Goal: Task Accomplishment & Management: Use online tool/utility

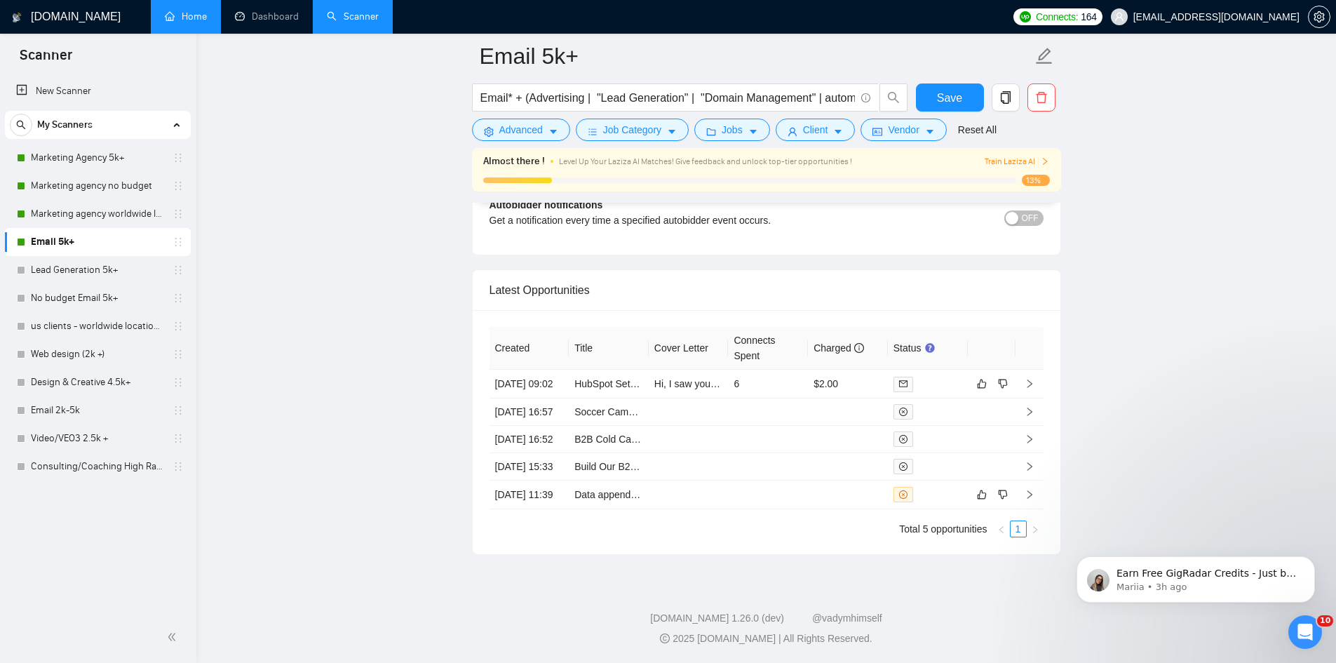
click at [194, 22] on link "Home" at bounding box center [186, 17] width 42 height 12
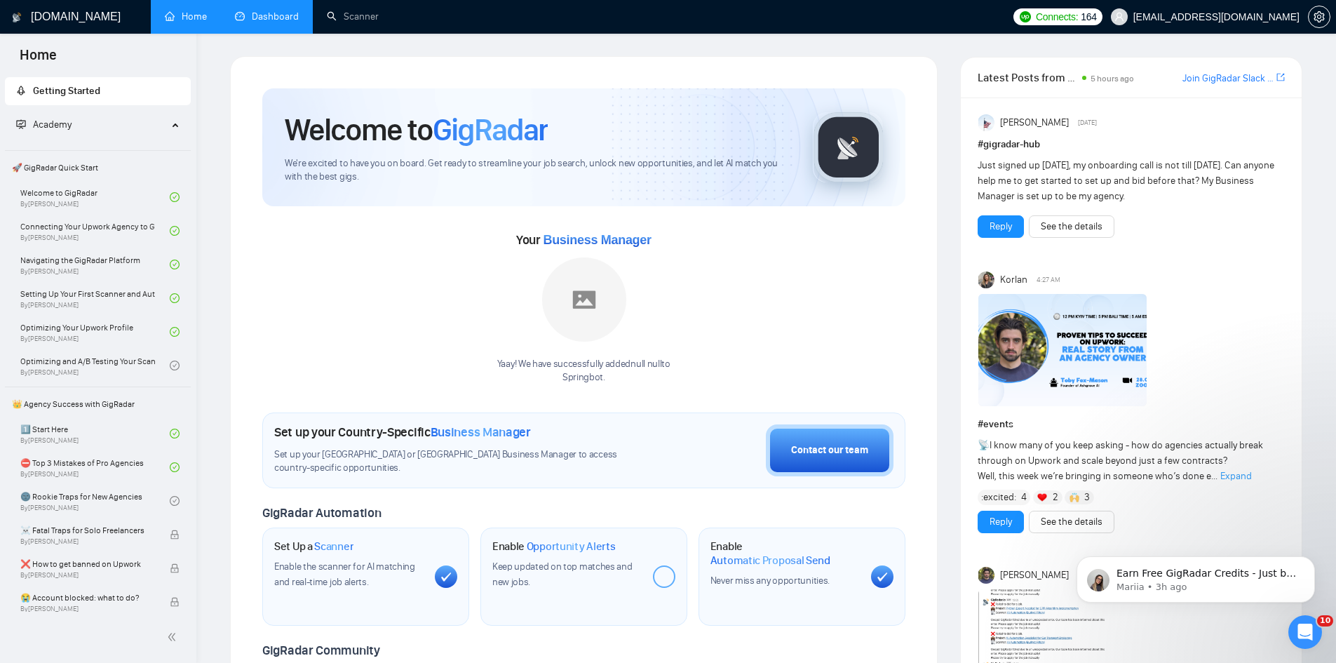
click at [250, 11] on link "Dashboard" at bounding box center [267, 17] width 64 height 12
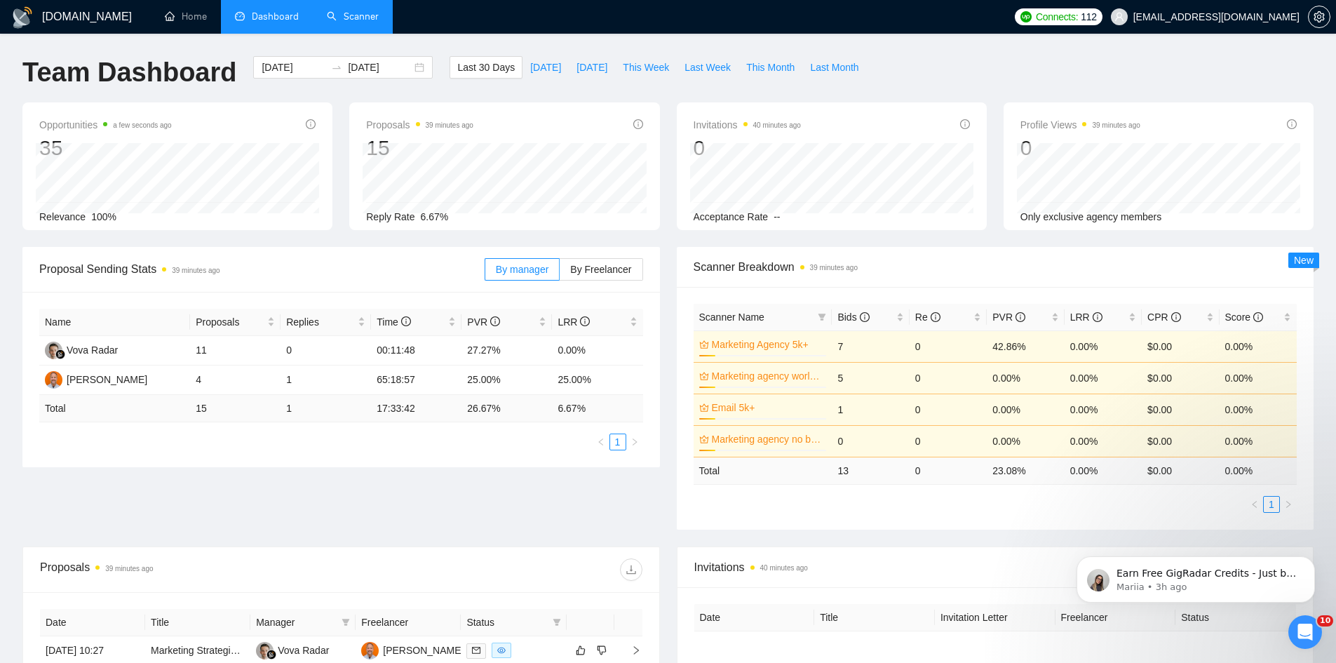
click at [350, 17] on link "Scanner" at bounding box center [353, 17] width 52 height 12
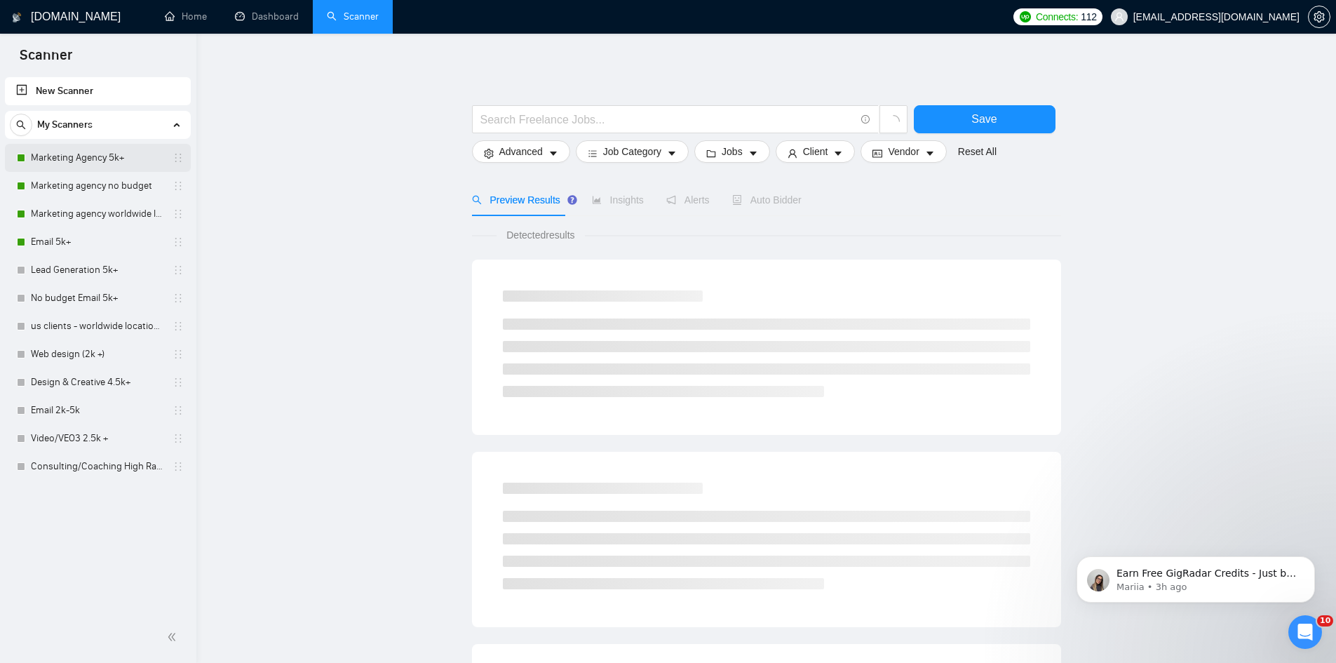
click at [95, 154] on link "Marketing Agency 5k+" at bounding box center [97, 158] width 133 height 28
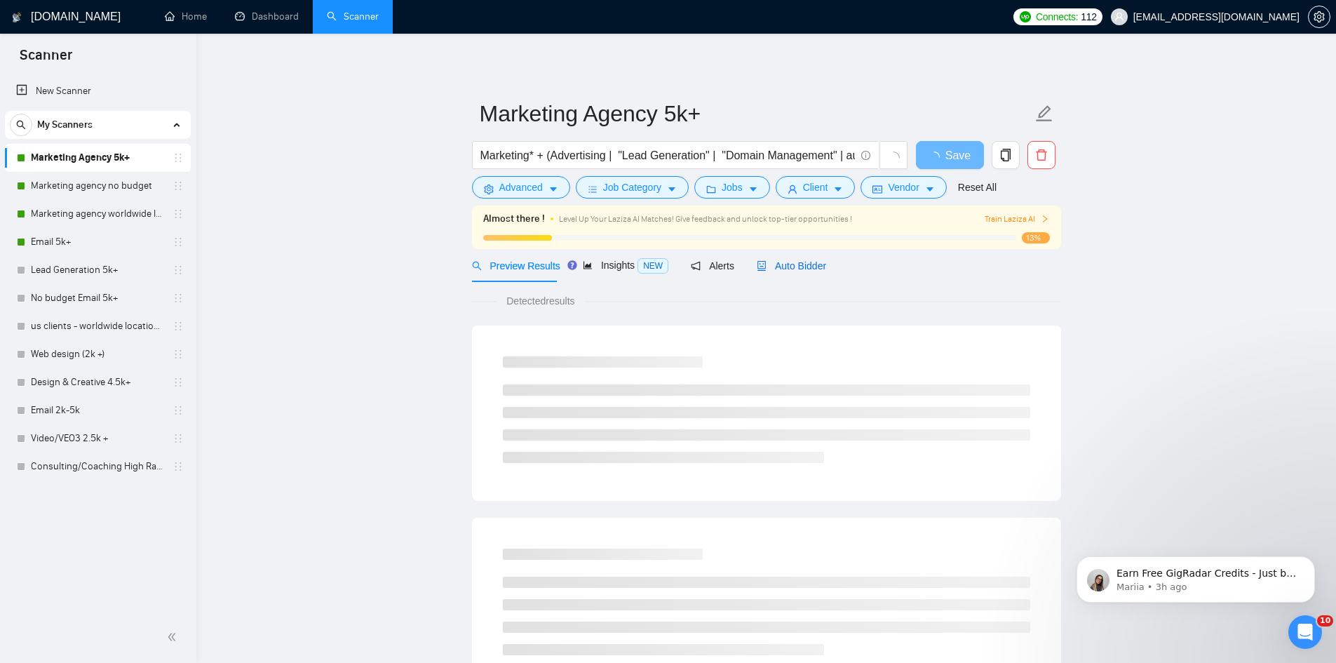
click at [792, 263] on span "Auto Bidder" at bounding box center [791, 265] width 69 height 11
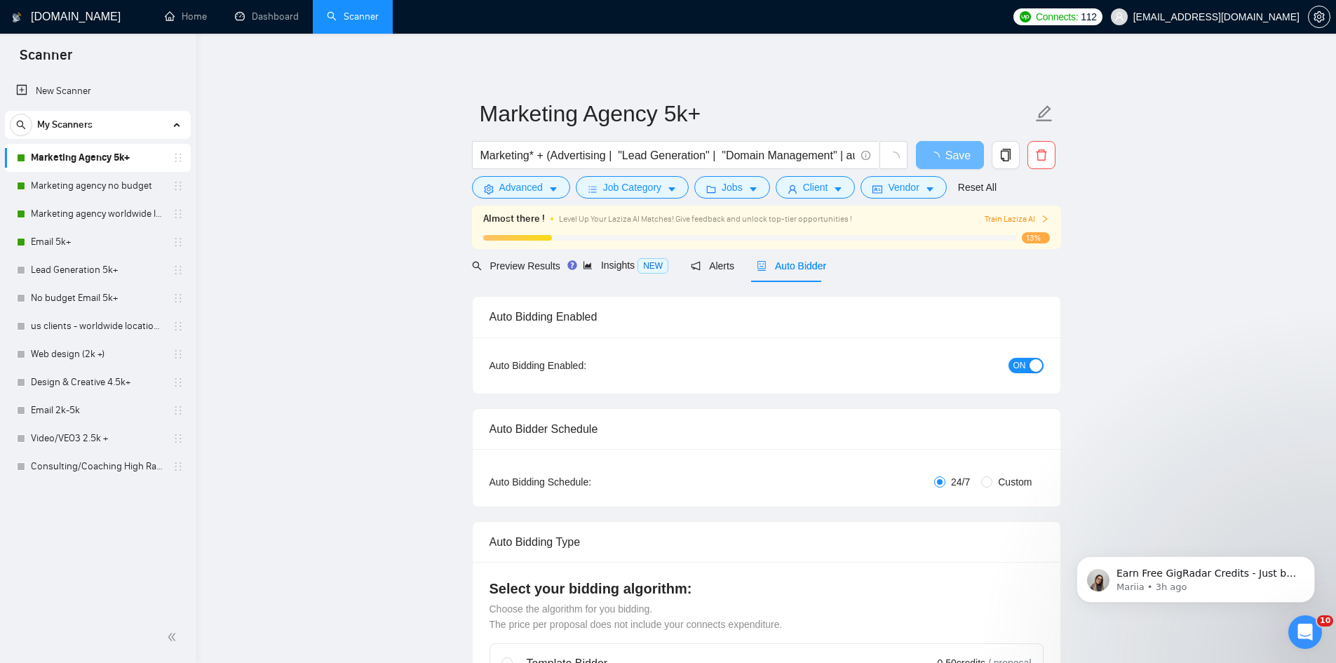
radio input "false"
radio input "true"
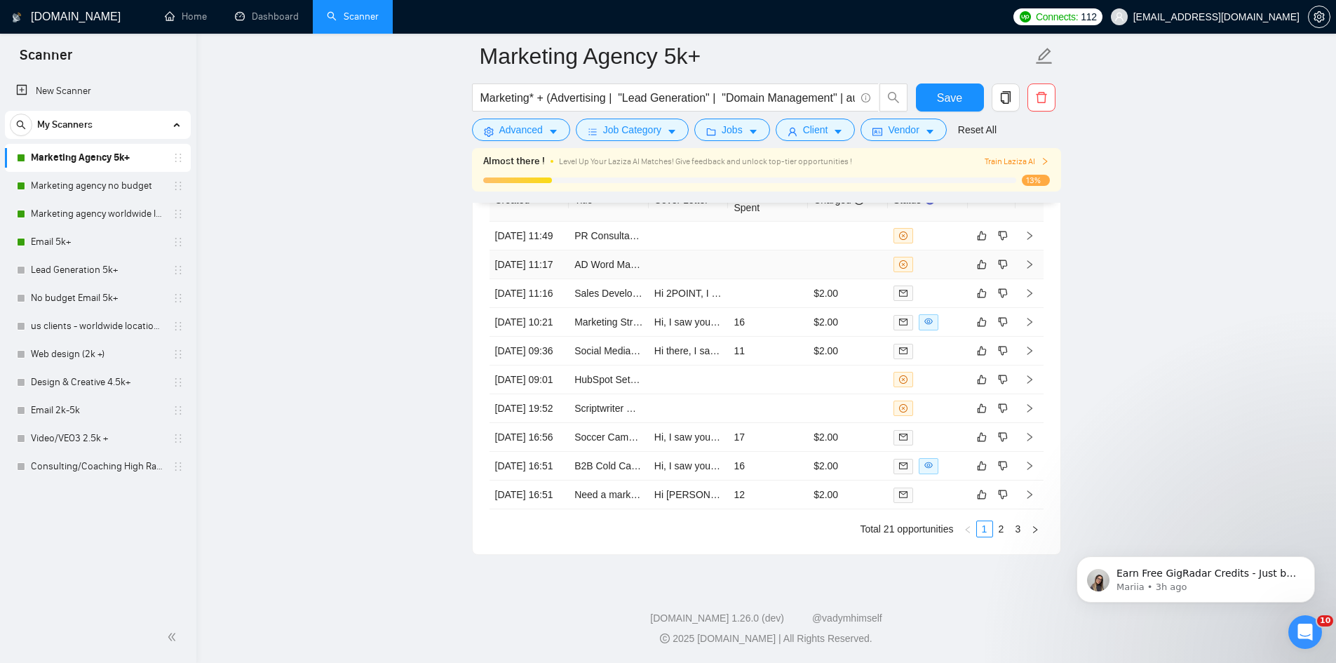
scroll to position [3788, 0]
click at [74, 178] on link "Marketing agency no budget" at bounding box center [97, 186] width 133 height 28
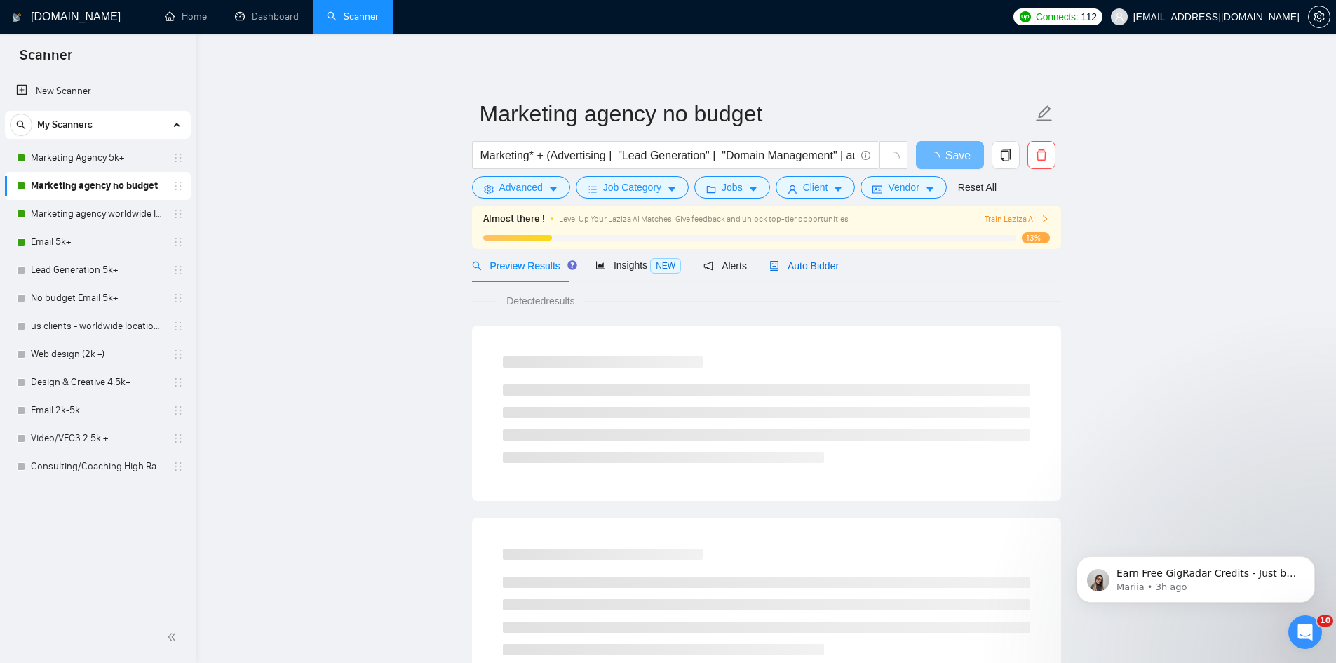
click at [813, 267] on span "Auto Bidder" at bounding box center [804, 265] width 69 height 11
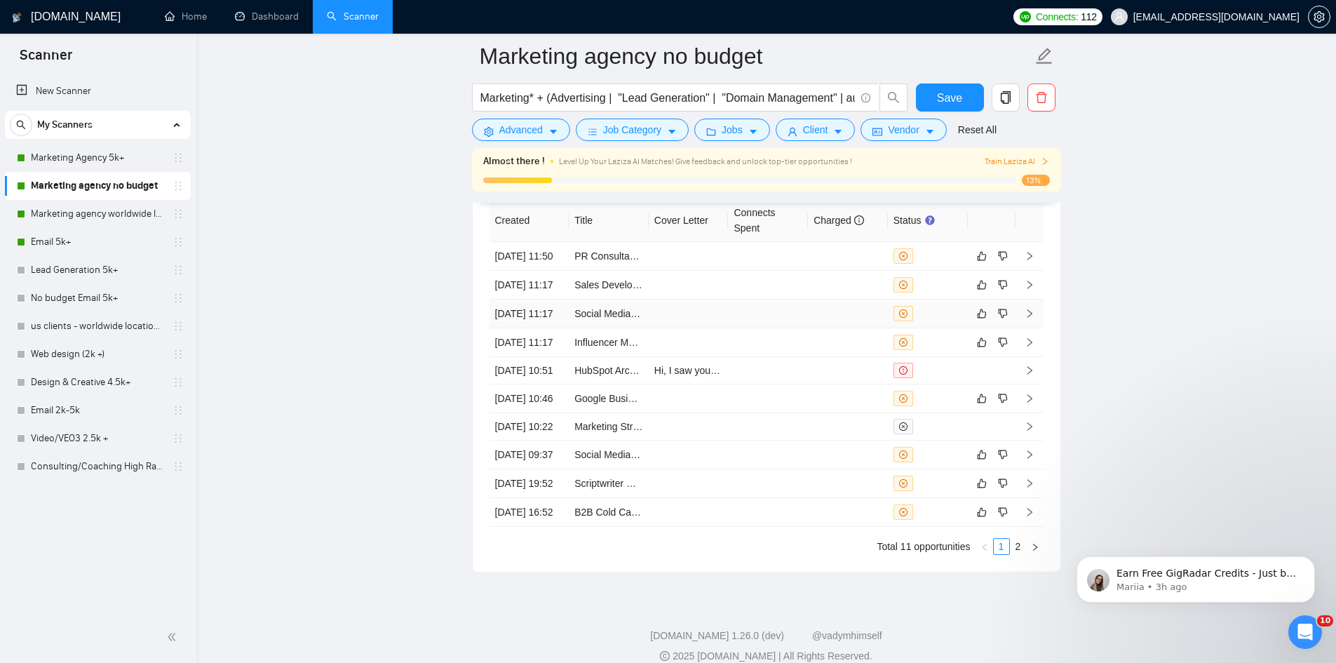
scroll to position [3578, 0]
drag, startPoint x: 605, startPoint y: 307, endPoint x: 464, endPoint y: 317, distance: 140.7
click at [93, 155] on link "Marketing Agency 5k+" at bounding box center [97, 158] width 133 height 28
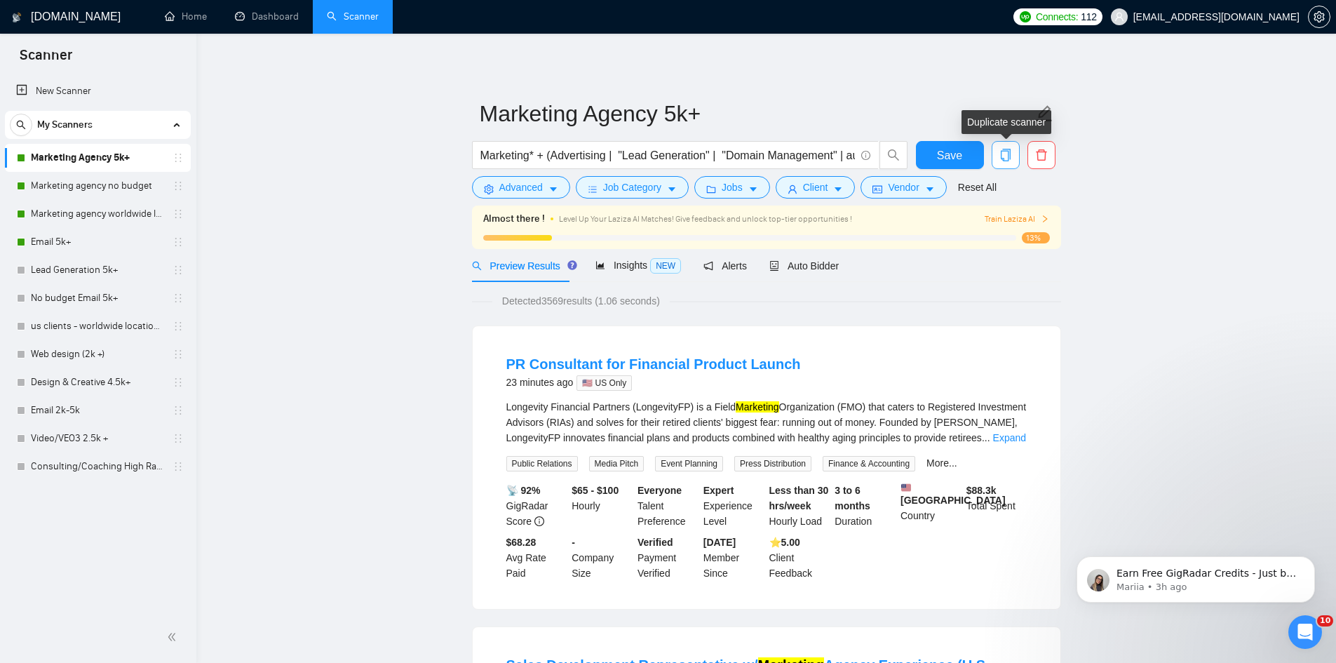
click at [1007, 155] on icon "copy" at bounding box center [1006, 155] width 13 height 13
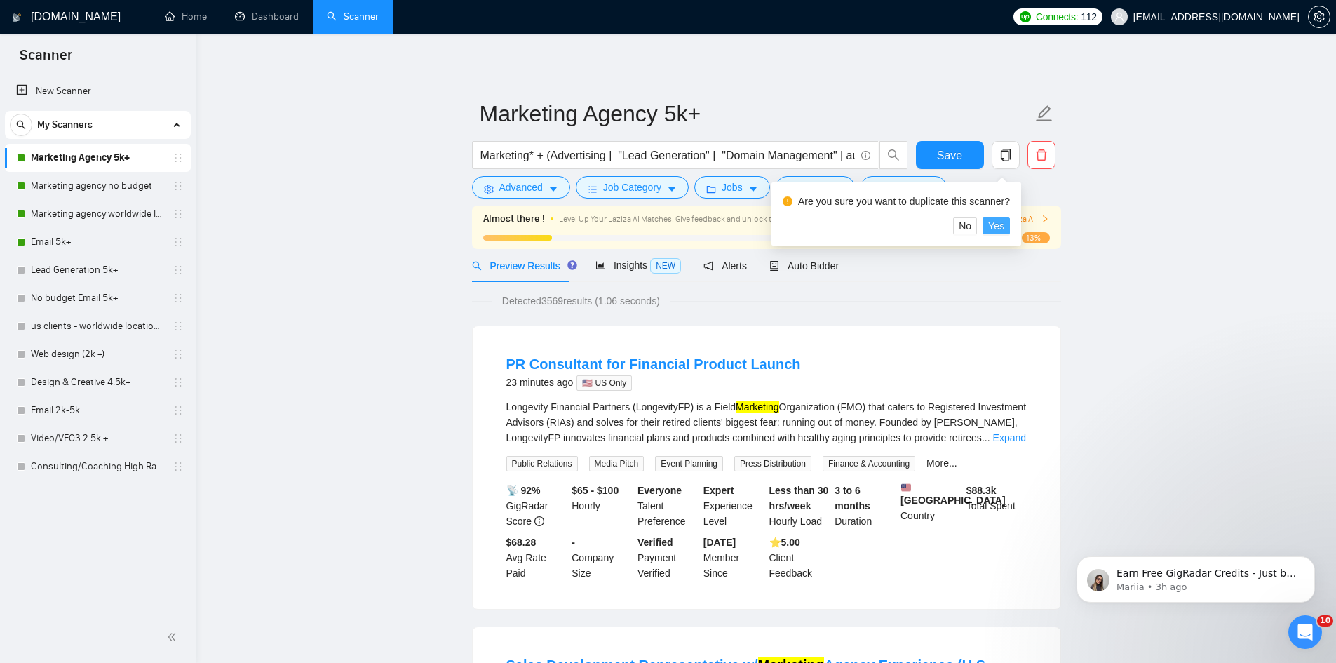
click at [999, 224] on span "Yes" at bounding box center [996, 225] width 16 height 15
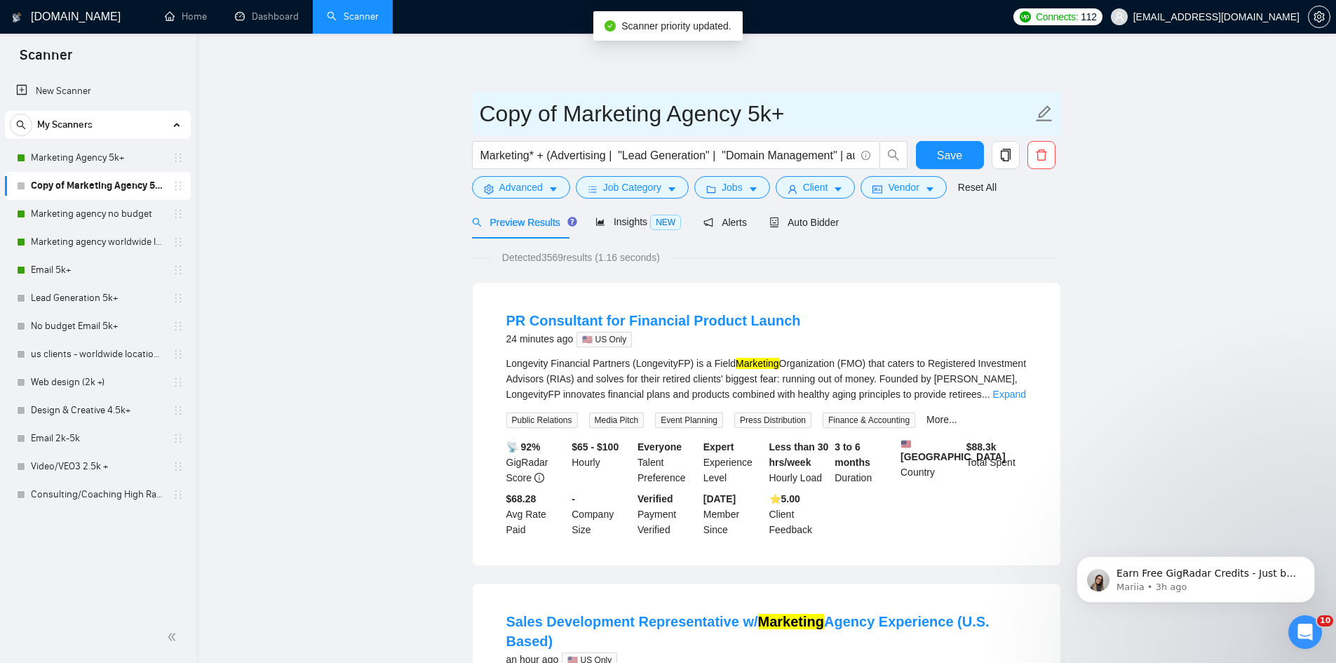
drag, startPoint x: 810, startPoint y: 116, endPoint x: 765, endPoint y: 109, distance: 45.4
click at [759, 124] on input "Copy of Marketing Agency 5k+" at bounding box center [756, 113] width 553 height 35
type input "Copy of Marketing Agency 2-5k"
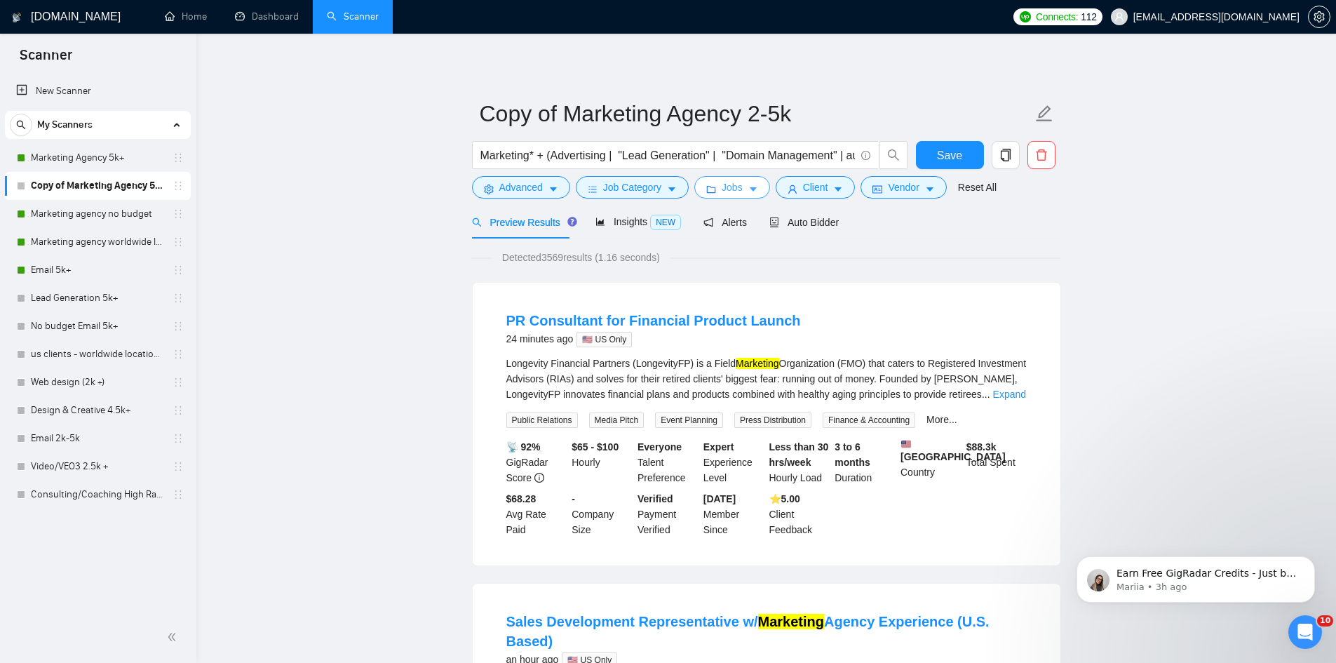
click at [726, 187] on span "Jobs" at bounding box center [732, 187] width 21 height 15
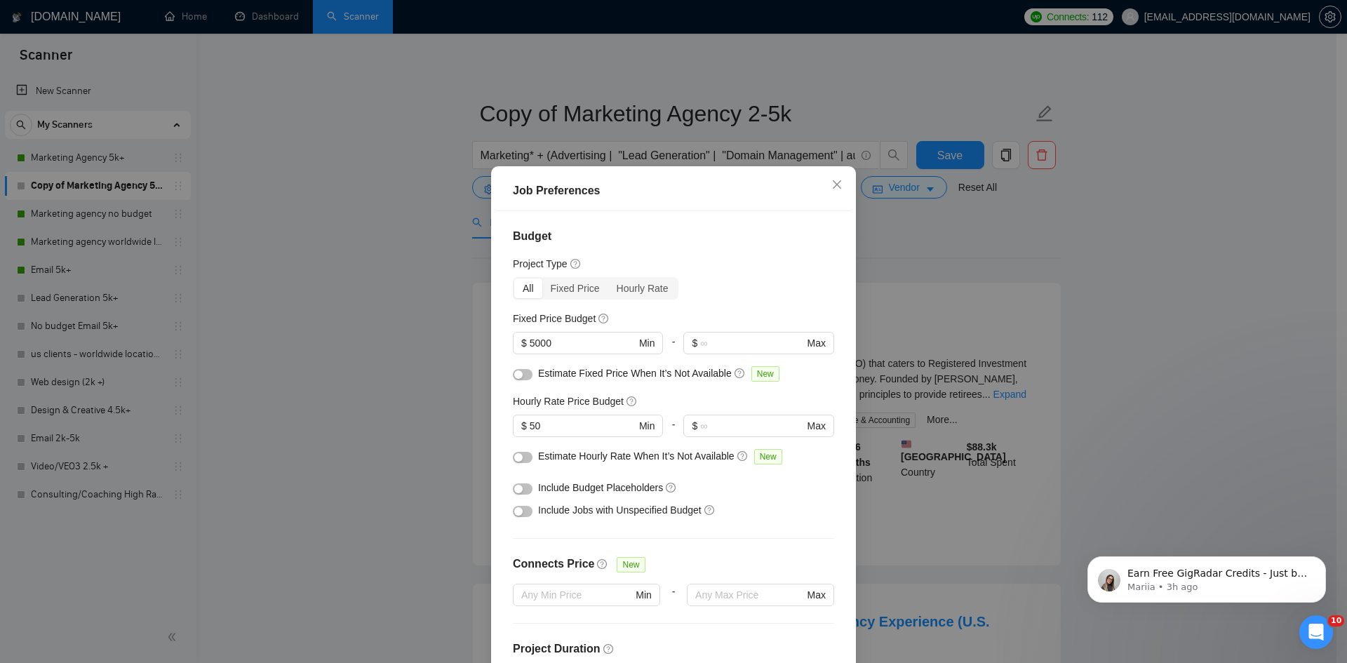
click at [496, 346] on div "Budget Project Type All Fixed Price Hourly Rate Fixed Price Budget $ 5000 Min -…" at bounding box center [673, 443] width 355 height 464
type input "2000"
click at [732, 346] on input "text" at bounding box center [751, 342] width 103 height 15
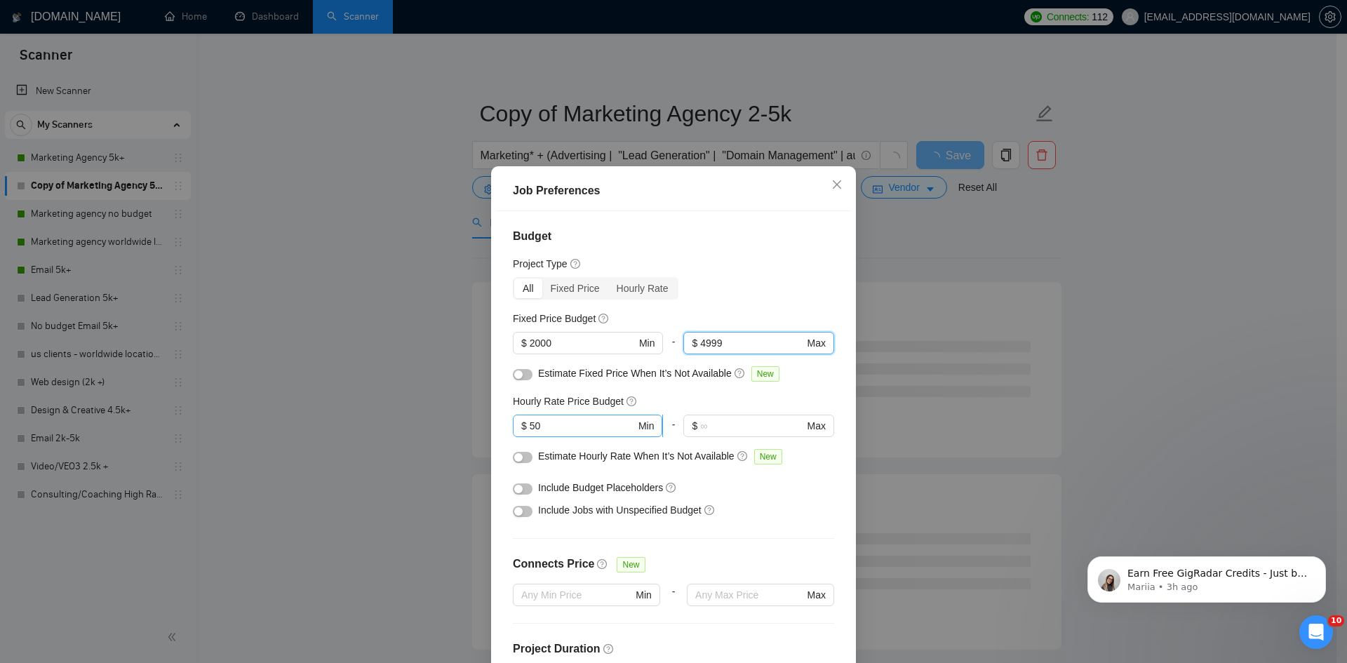
type input "4999"
drag, startPoint x: 579, startPoint y: 429, endPoint x: 480, endPoint y: 419, distance: 100.1
click at [481, 420] on div "Job Preferences Budget Project Type All Fixed Price Hourly Rate Fixed Price Bud…" at bounding box center [673, 331] width 1347 height 663
type input "35"
click at [762, 426] on input "text" at bounding box center [751, 425] width 103 height 15
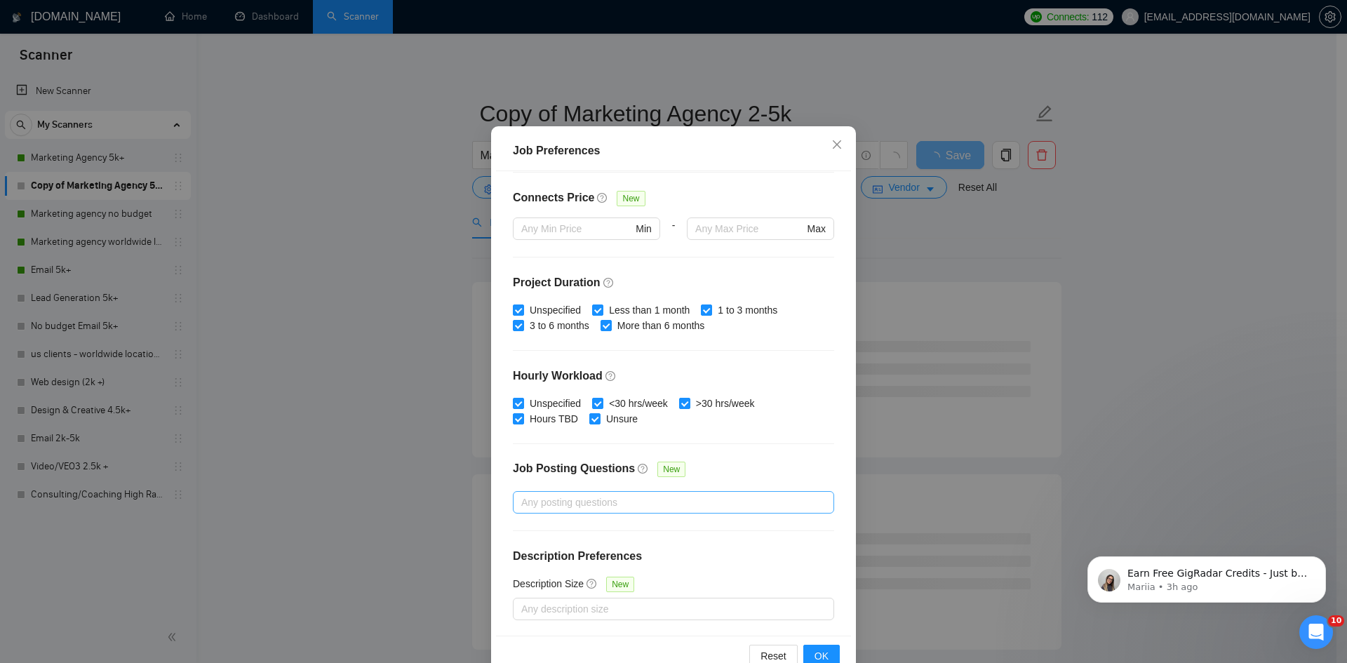
scroll to position [74, 0]
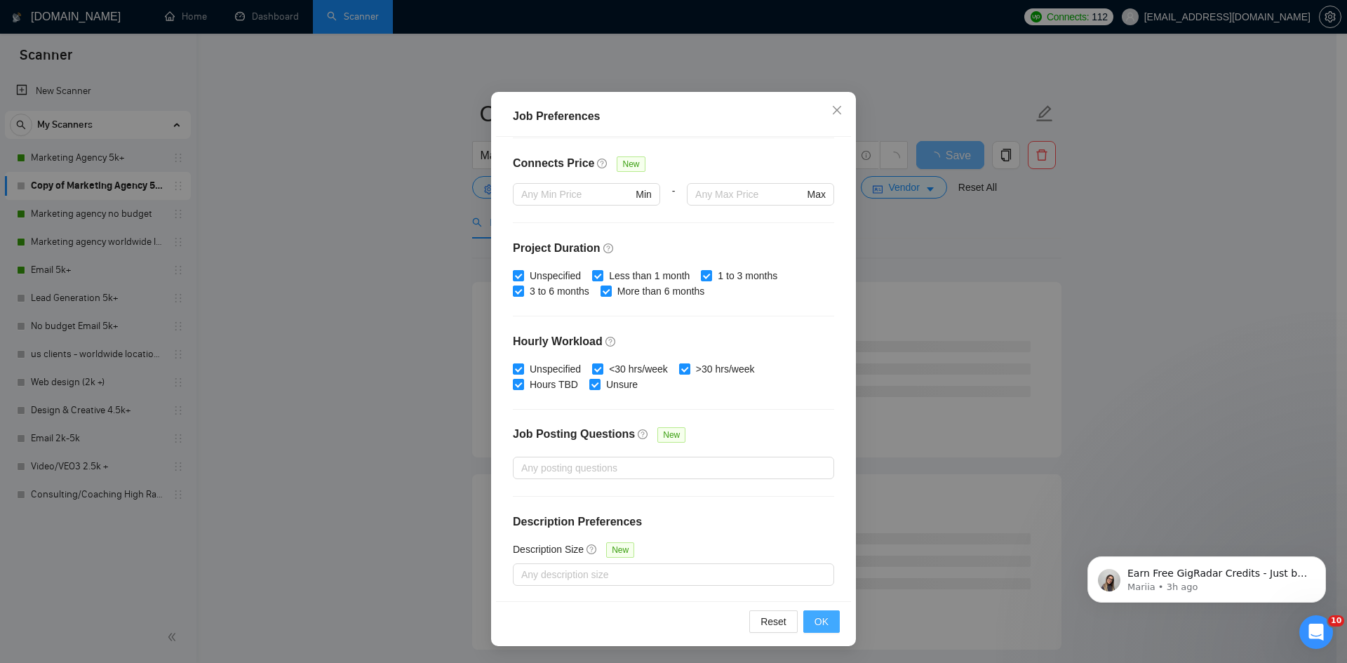
type input "55"
click at [821, 624] on span "OK" at bounding box center [822, 621] width 14 height 15
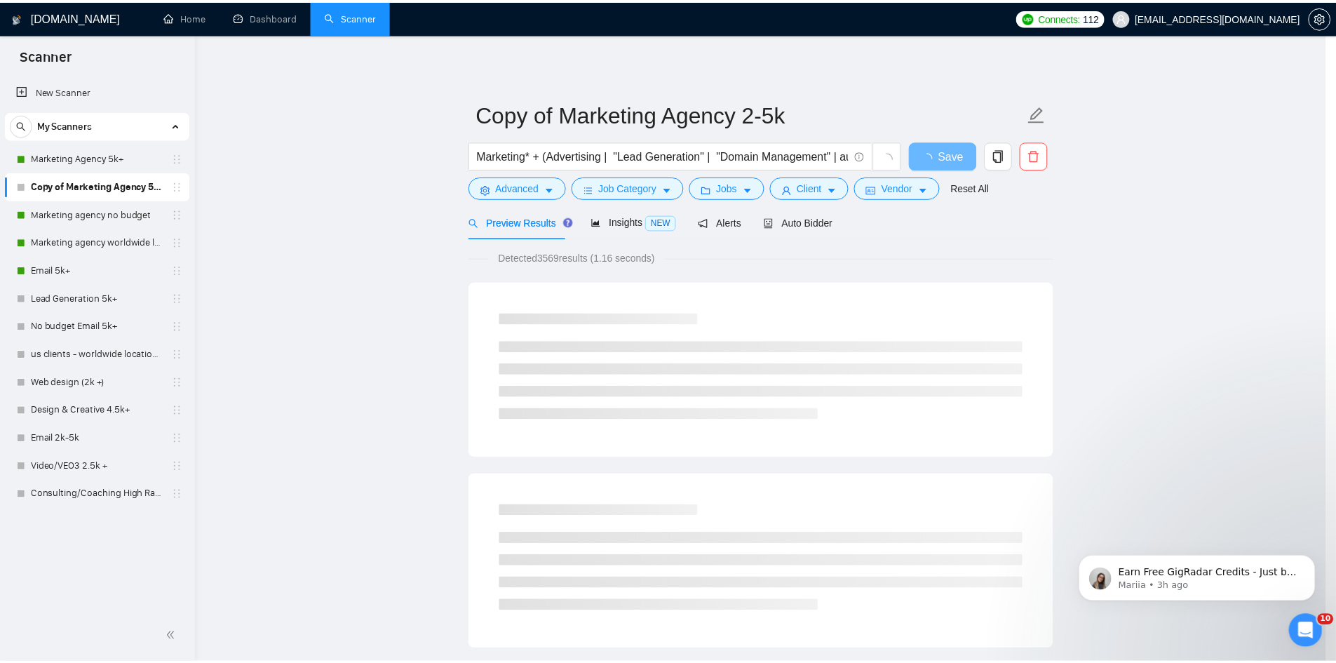
scroll to position [0, 0]
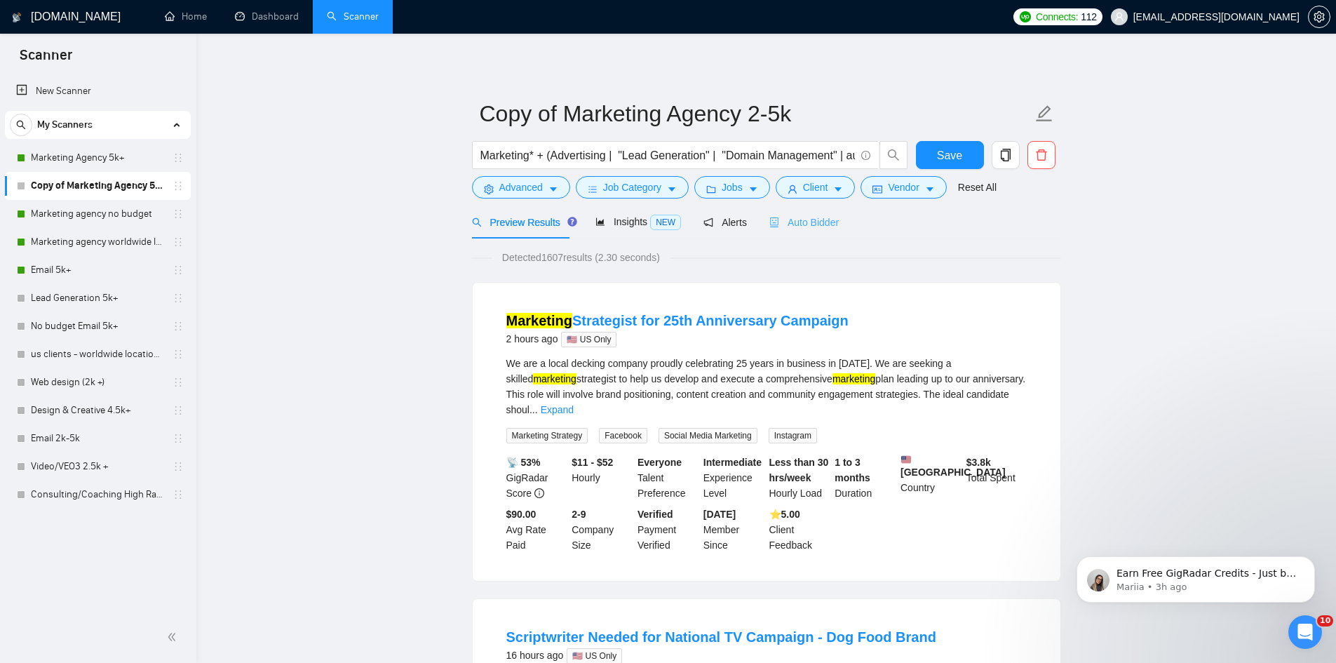
click at [785, 230] on div "Auto Bidder" at bounding box center [804, 222] width 69 height 33
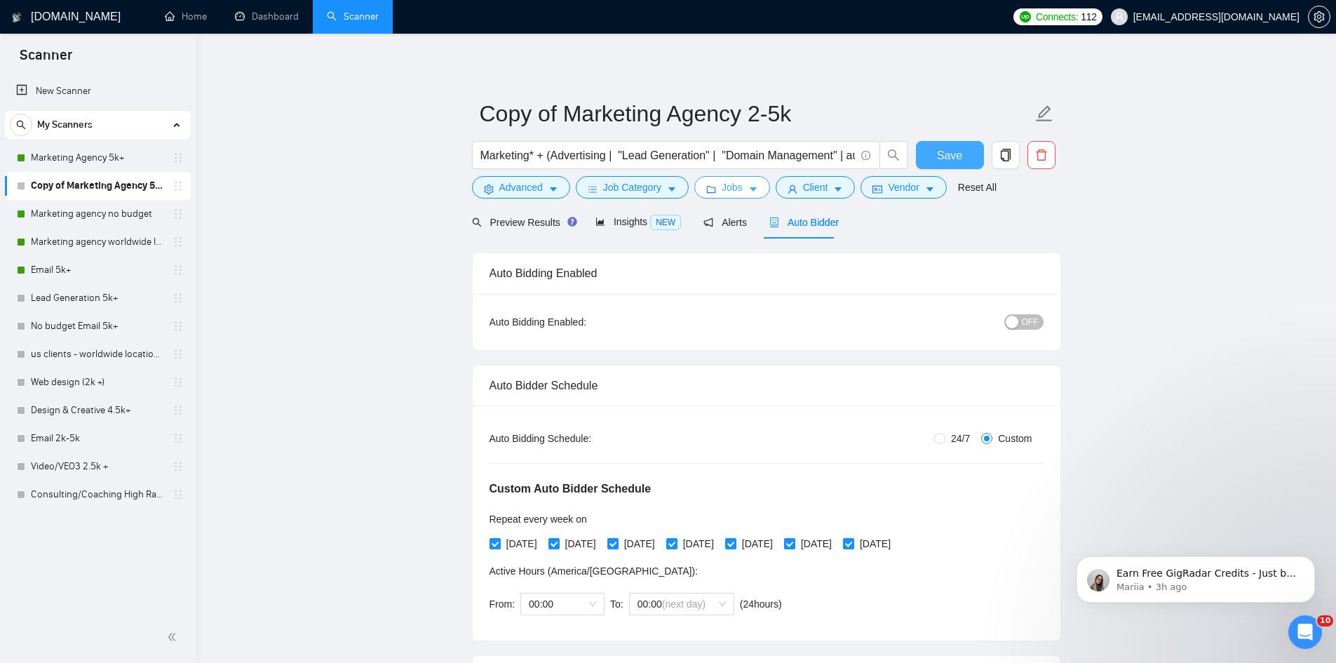
click at [966, 155] on button "Save" at bounding box center [950, 155] width 68 height 28
click at [76, 158] on link "Marketing Agency 5k+" at bounding box center [97, 158] width 133 height 28
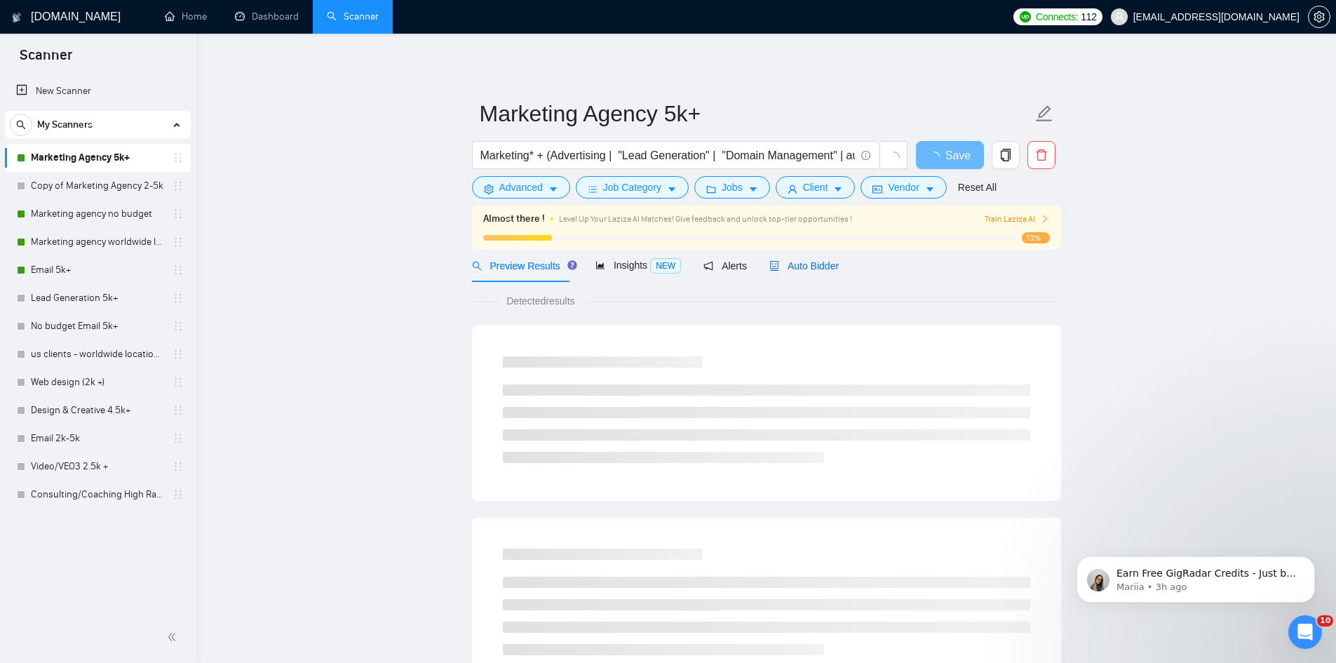
click at [791, 269] on span "Auto Bidder" at bounding box center [804, 265] width 69 height 11
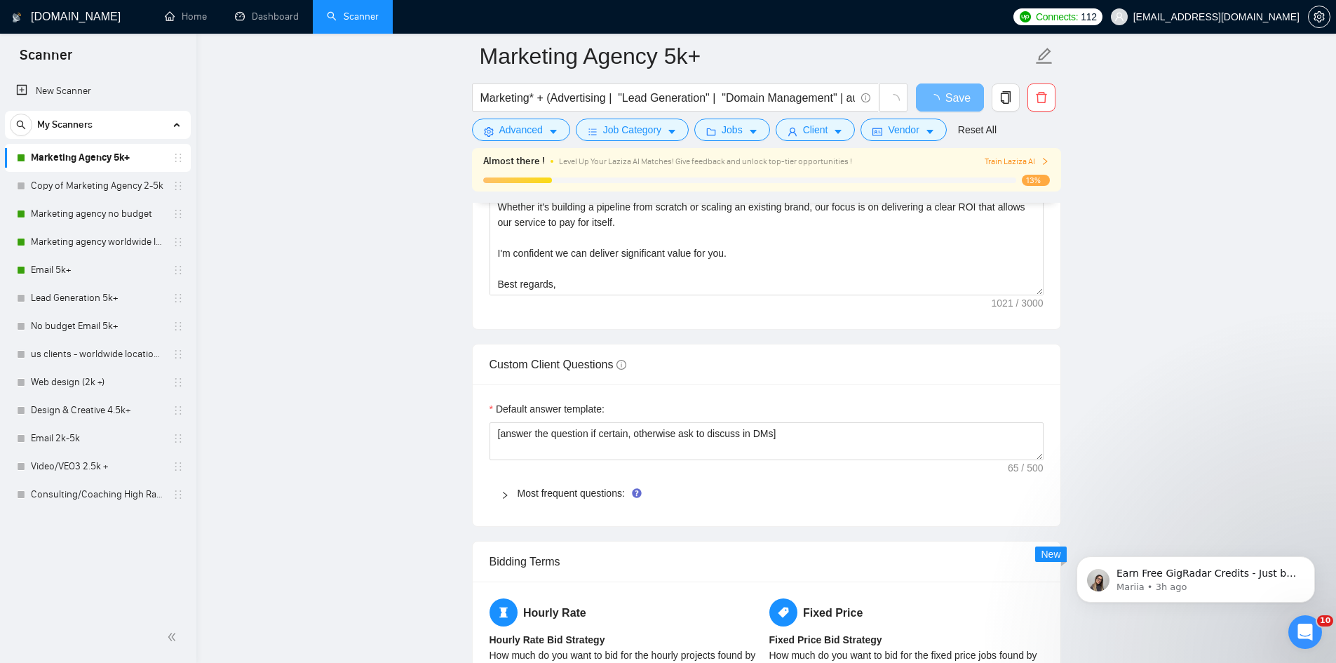
scroll to position [1684, 0]
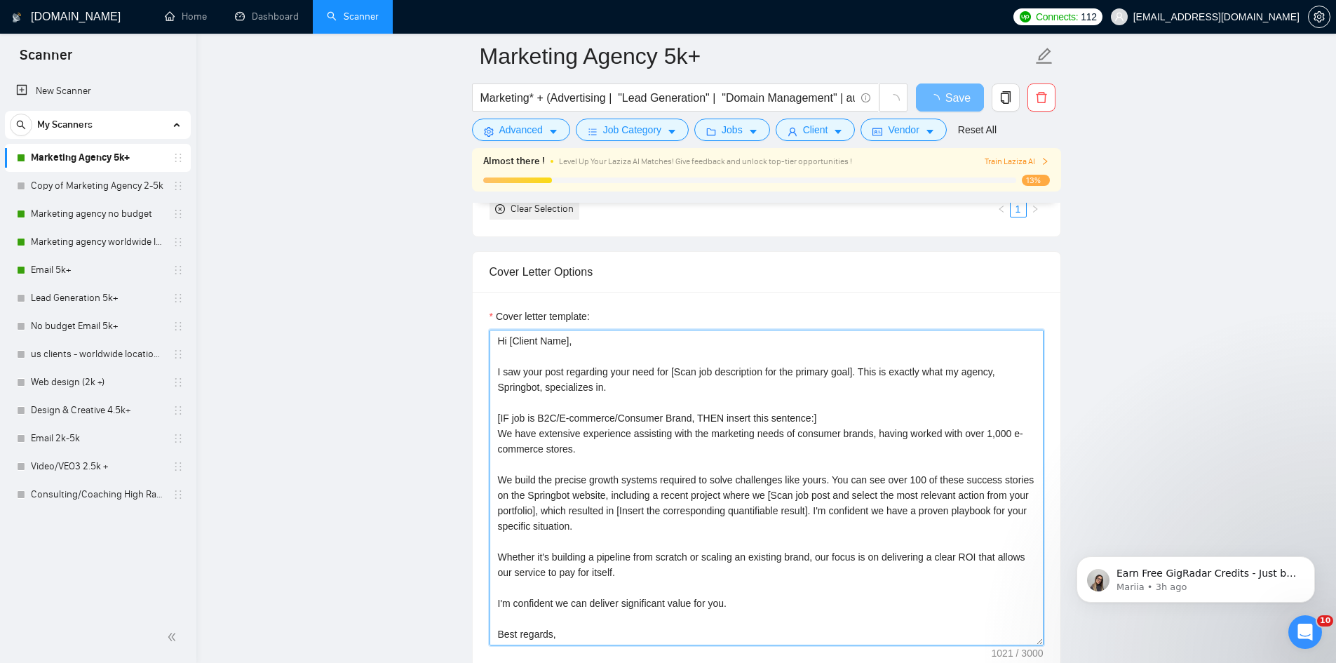
click at [525, 354] on textarea "Hi [Client Name], I saw your post regarding your need for [Scan job description…" at bounding box center [767, 488] width 554 height 316
click at [495, 354] on textarea "Hi [Client Name], I saw your post regarding your need for [Scan job description…" at bounding box center [767, 488] width 554 height 316
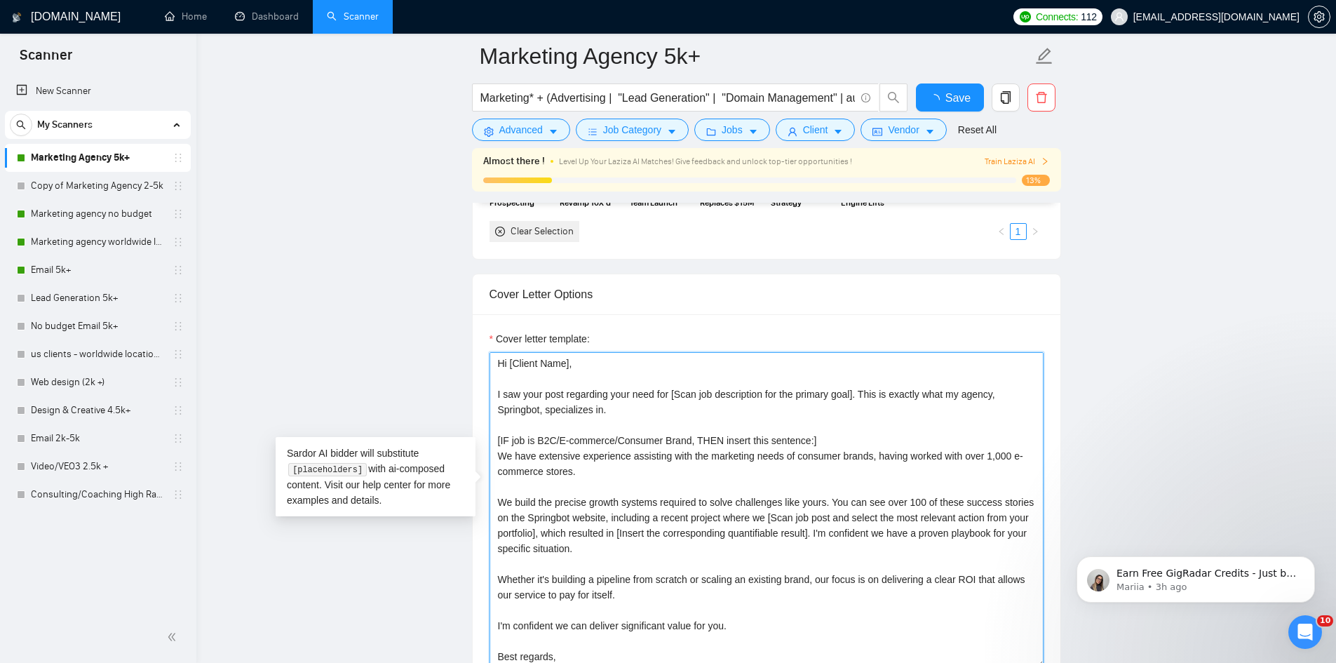
drag, startPoint x: 504, startPoint y: 360, endPoint x: 851, endPoint y: 654, distance: 455.0
click at [851, 654] on textarea "Hi [Client Name], I saw your post regarding your need for [Scan job description…" at bounding box center [767, 510] width 554 height 316
click at [79, 179] on link "Copy of Marketing Agency 2-5k" at bounding box center [97, 186] width 133 height 28
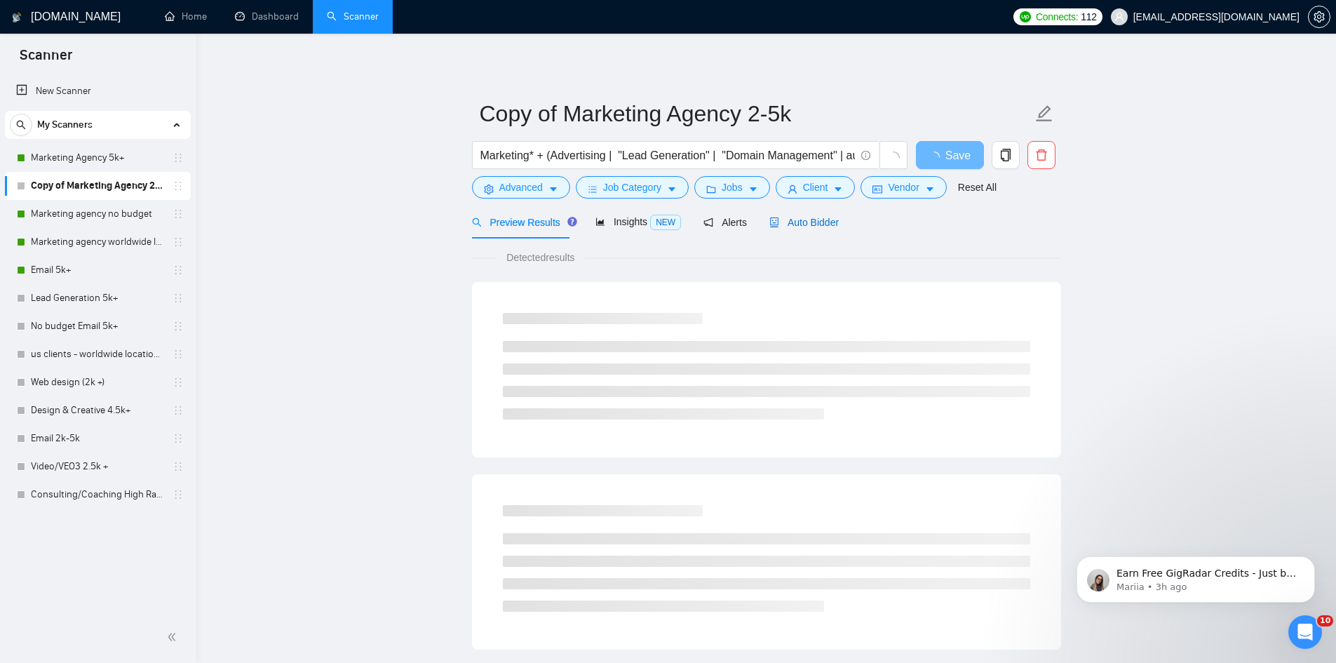
click at [795, 223] on span "Auto Bidder" at bounding box center [804, 222] width 69 height 11
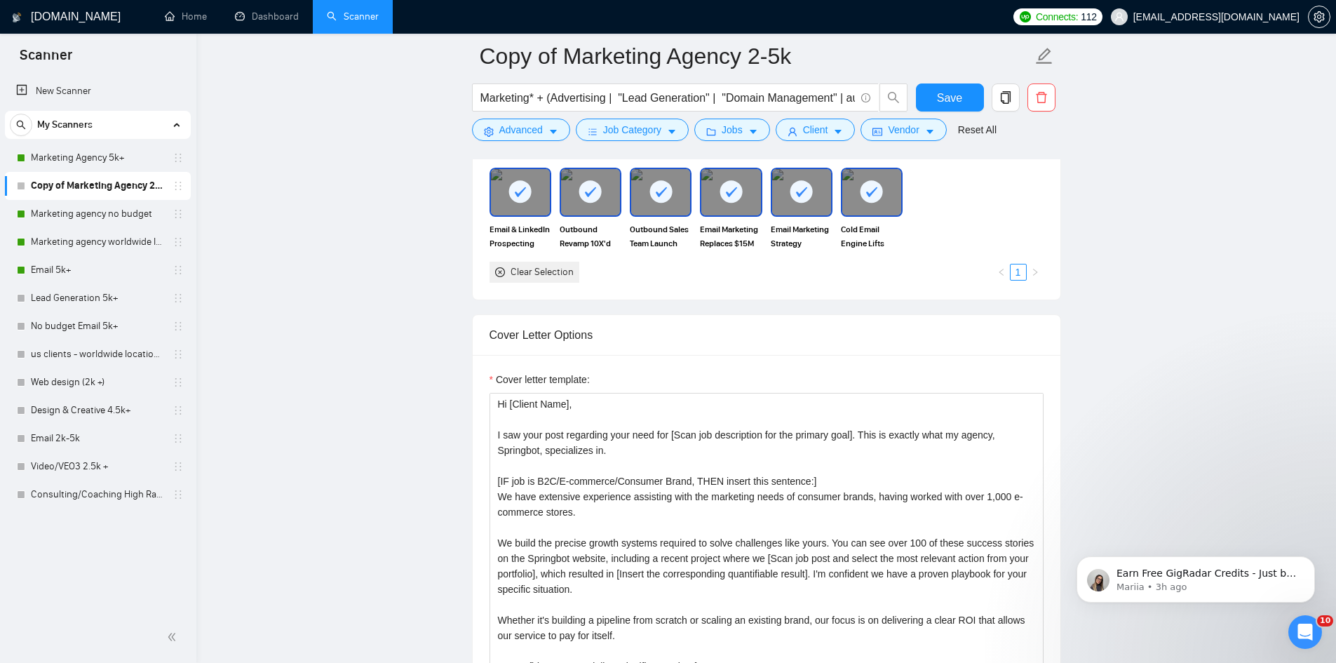
scroll to position [1684, 0]
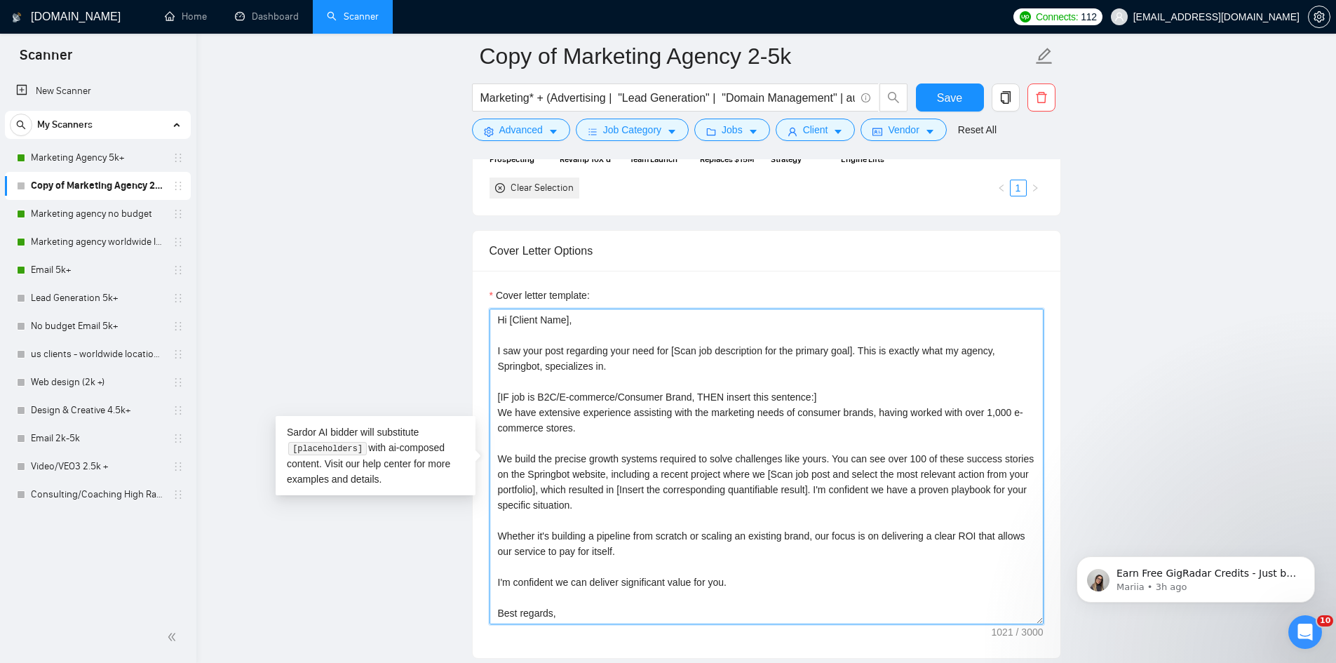
drag, startPoint x: 575, startPoint y: 411, endPoint x: 821, endPoint y: 598, distance: 309.4
click at [821, 598] on textarea "Hi [Client Name], I saw your post regarding your need for [Scan job description…" at bounding box center [767, 467] width 554 height 316
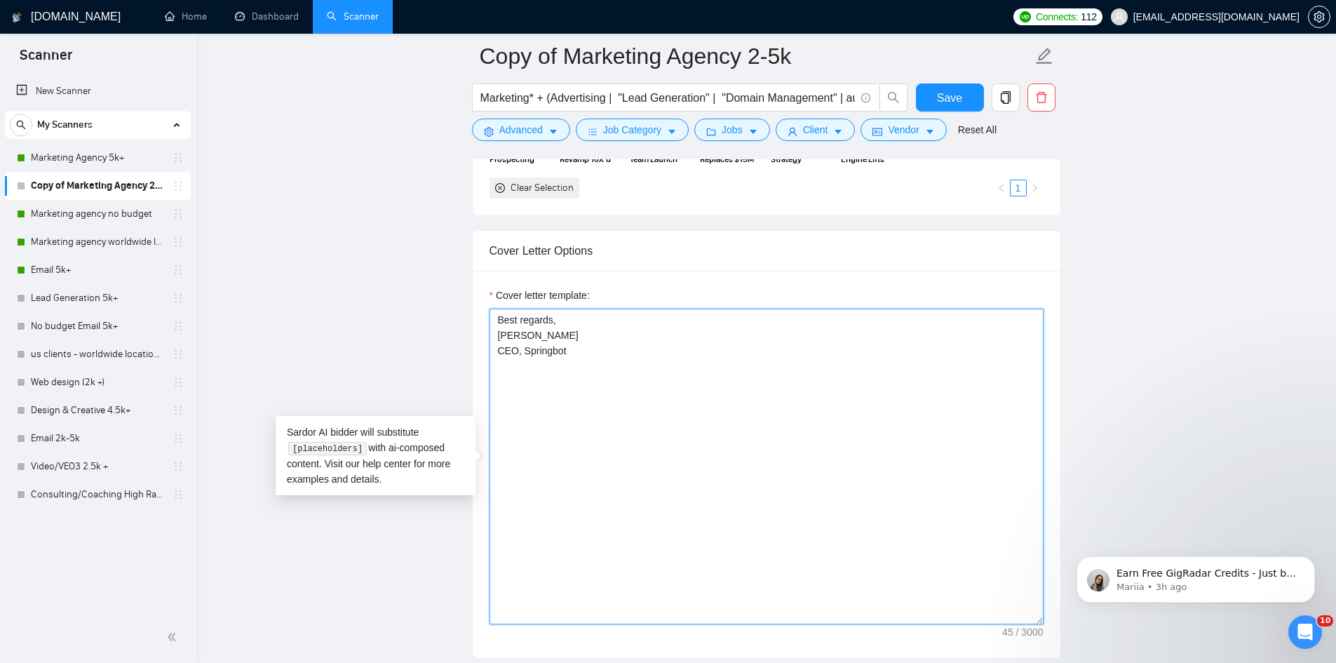
paste textarea "Hi [Client Name], I saw your post regarding your need for [Scan job description…"
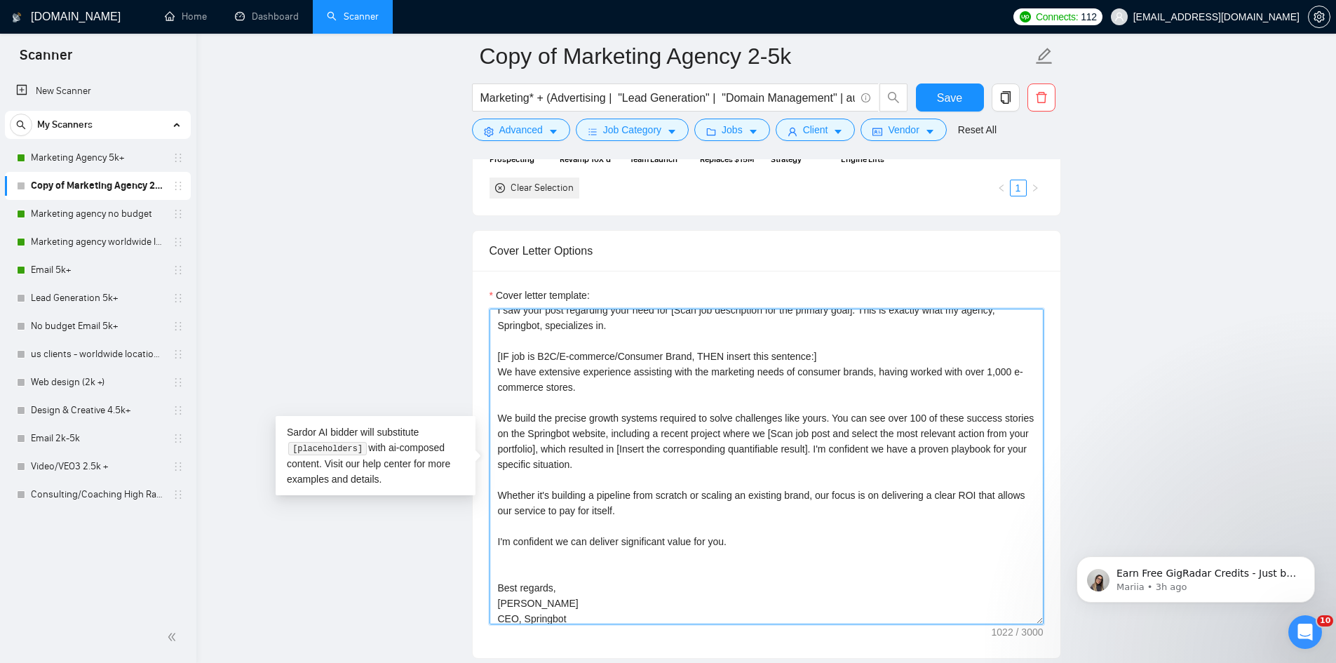
scroll to position [77, 0]
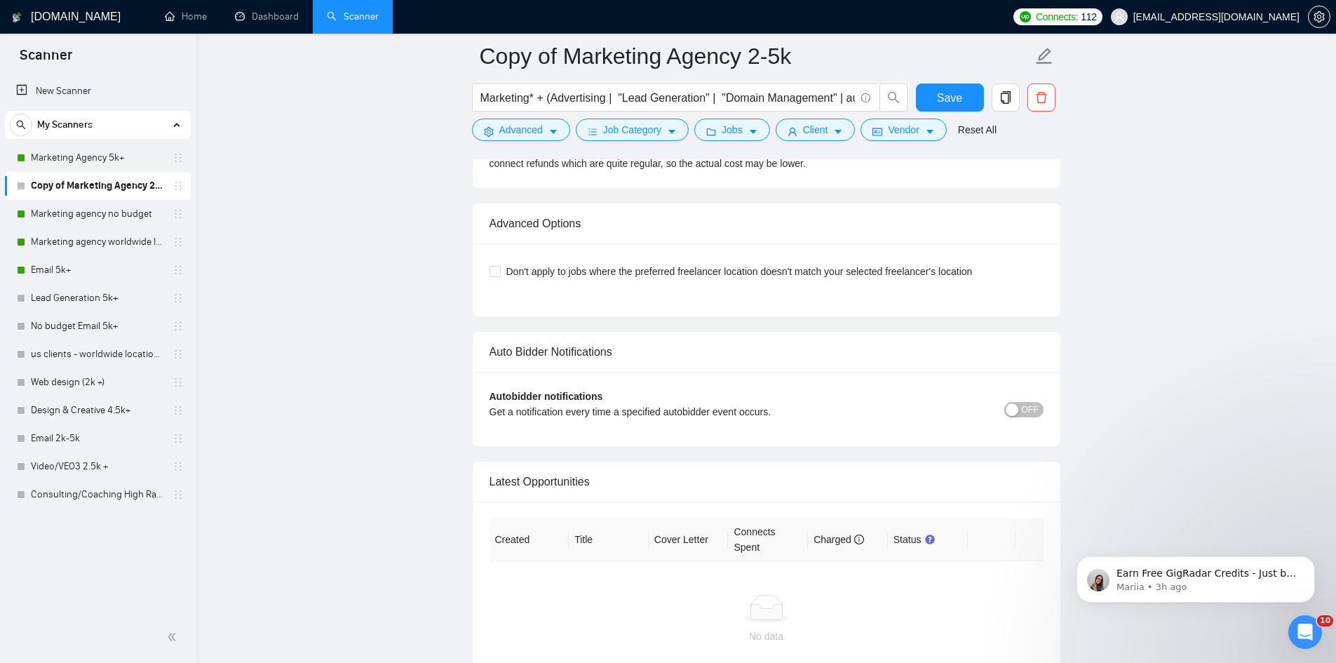
type textarea "Hi [Client Name], I saw your post regarding your need for [Scan job description…"
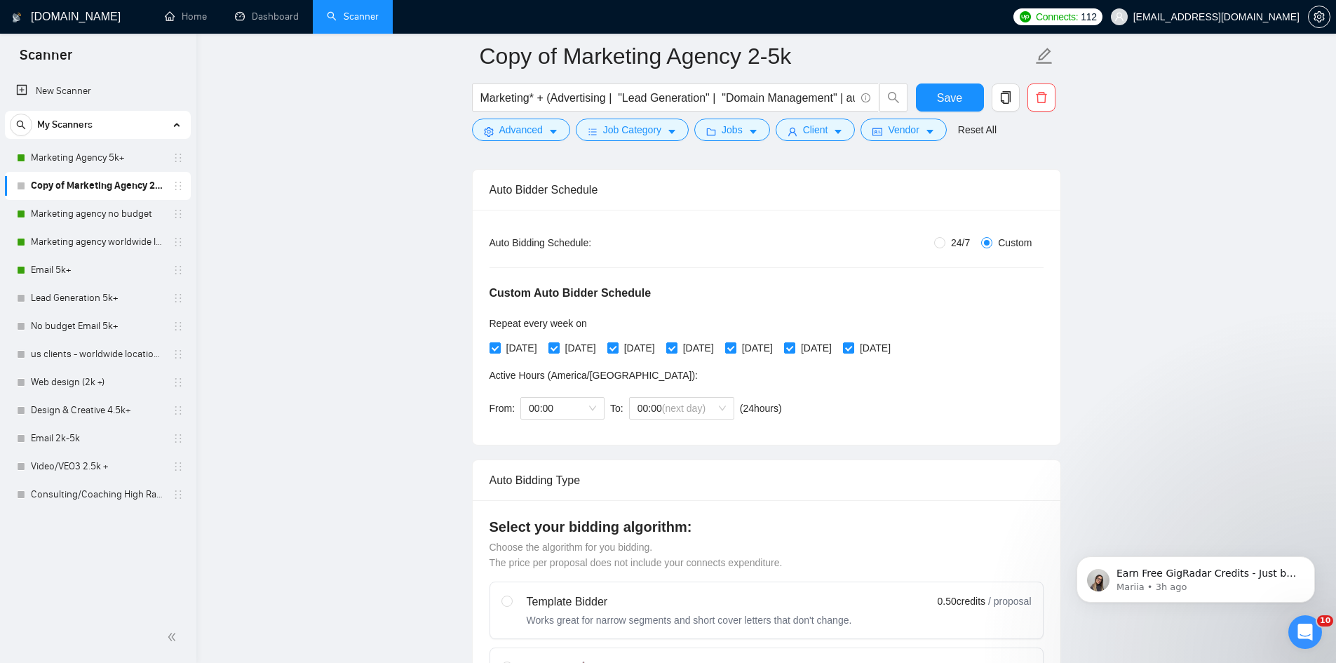
scroll to position [0, 0]
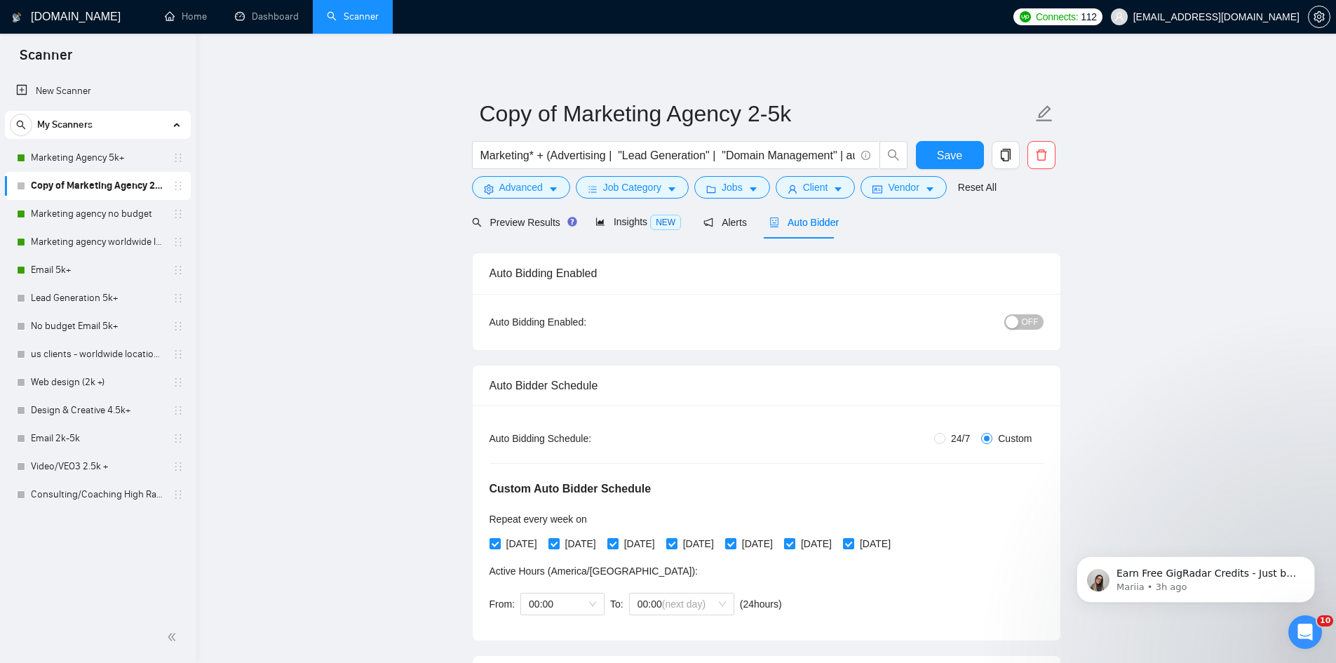
drag, startPoint x: 1115, startPoint y: 341, endPoint x: 1062, endPoint y: 288, distance: 74.9
click at [1017, 320] on div "button" at bounding box center [1012, 322] width 13 height 13
click at [944, 153] on span "Save" at bounding box center [949, 156] width 25 height 18
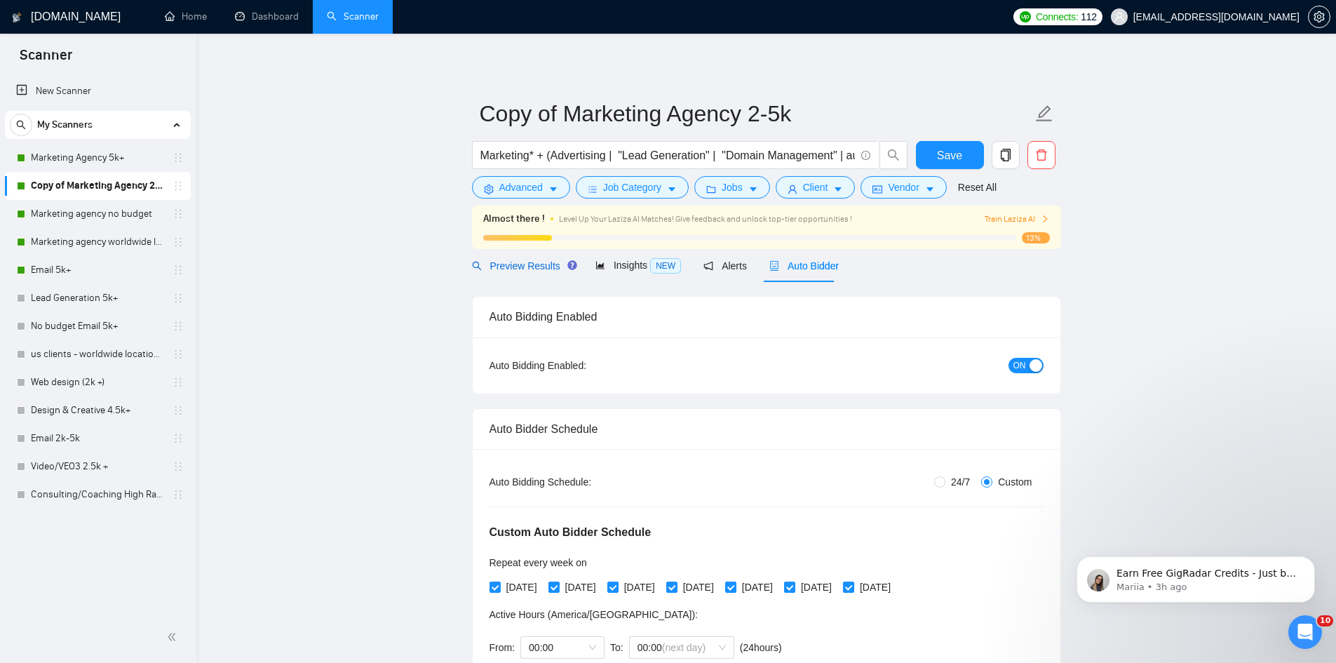
click at [524, 262] on span "Preview Results" at bounding box center [522, 265] width 101 height 11
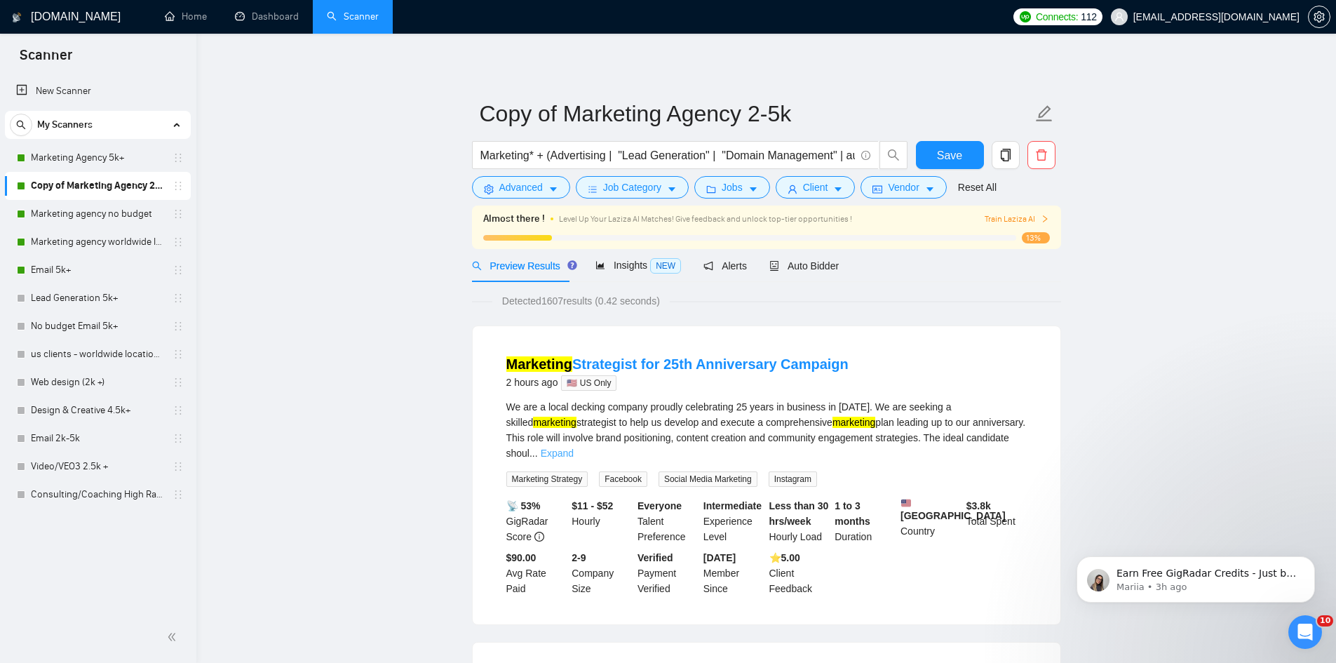
click at [574, 448] on link "Expand" at bounding box center [557, 453] width 33 height 11
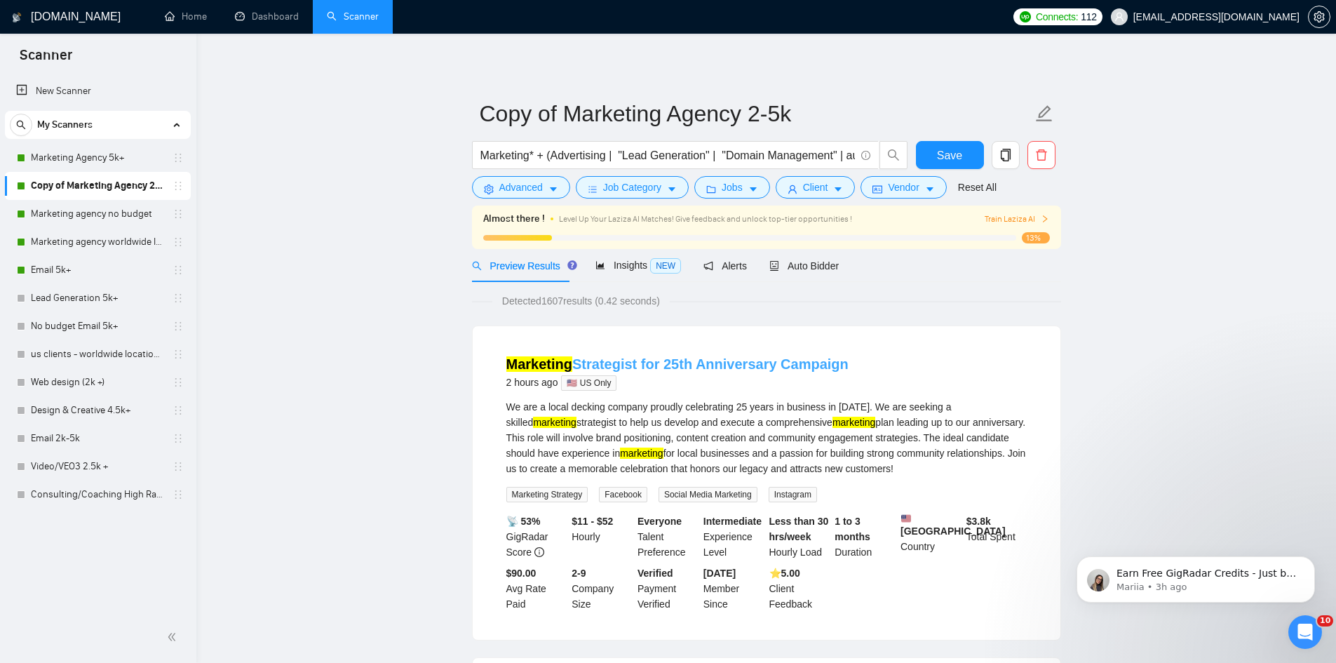
click at [644, 361] on link "Marketing Strategist for 25th Anniversary Campaign" at bounding box center [678, 363] width 342 height 15
click at [684, 358] on link "Marketing Strategist for 25th Anniversary Campaign" at bounding box center [678, 363] width 342 height 15
click at [192, 22] on link "Home" at bounding box center [186, 17] width 42 height 12
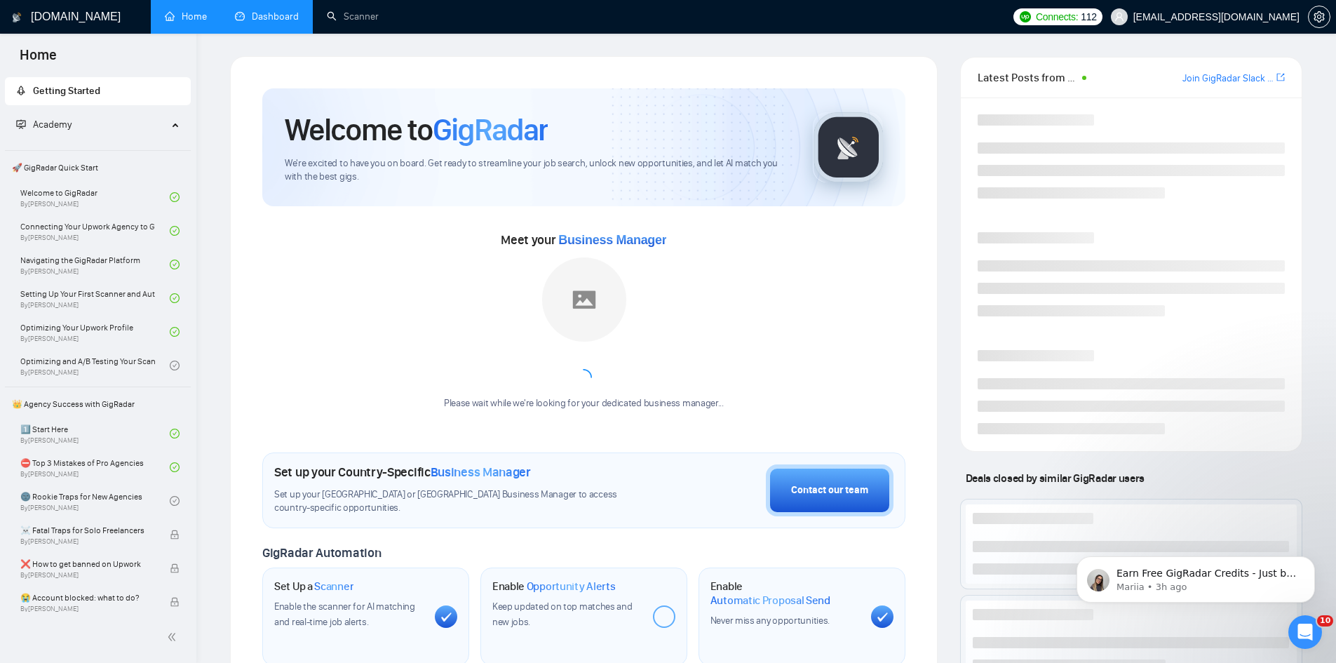
click at [266, 22] on link "Dashboard" at bounding box center [267, 17] width 64 height 12
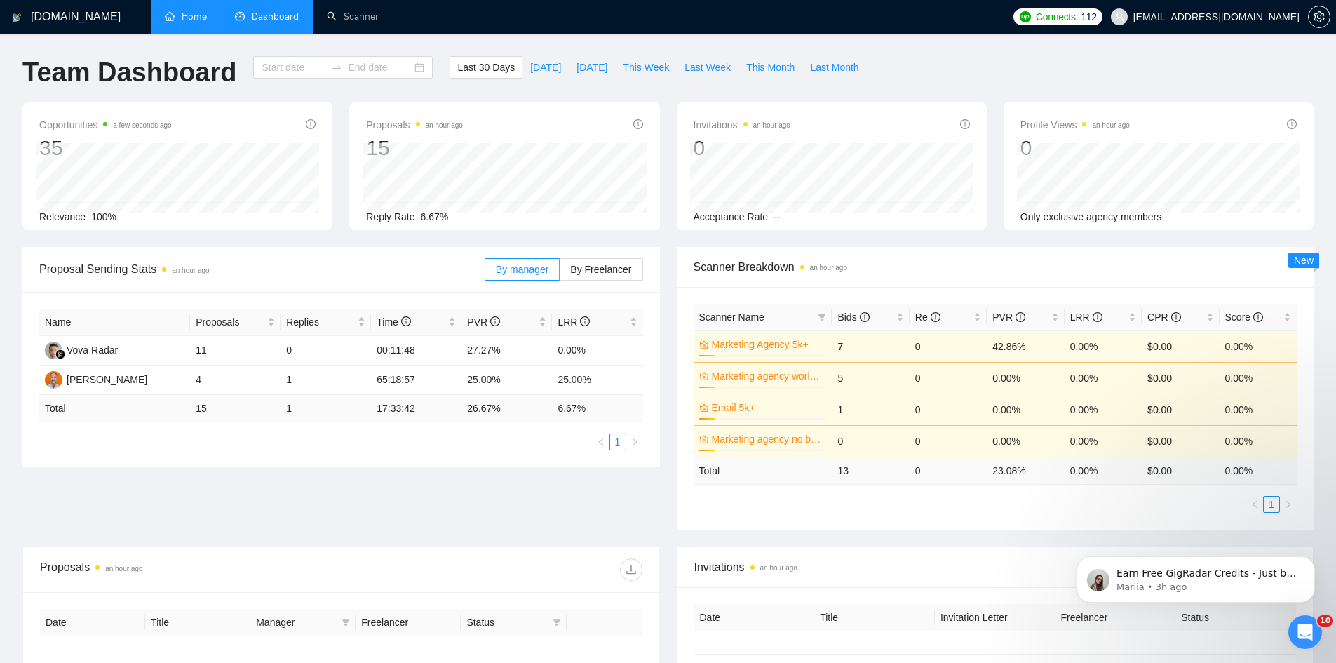
type input "[DATE]"
